Goal: Task Accomplishment & Management: Manage account settings

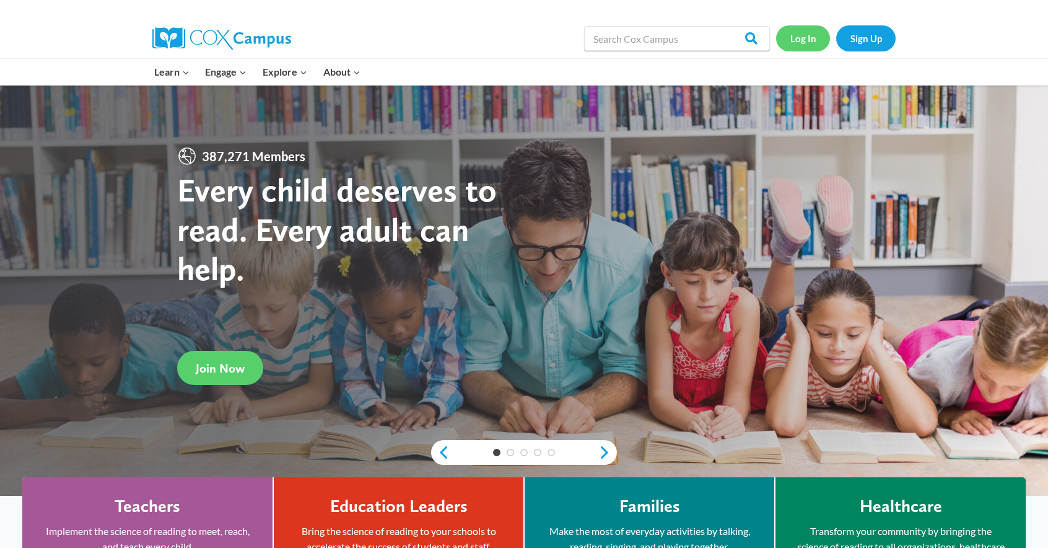
click at [803, 44] on link "Log In" at bounding box center [803, 37] width 54 height 25
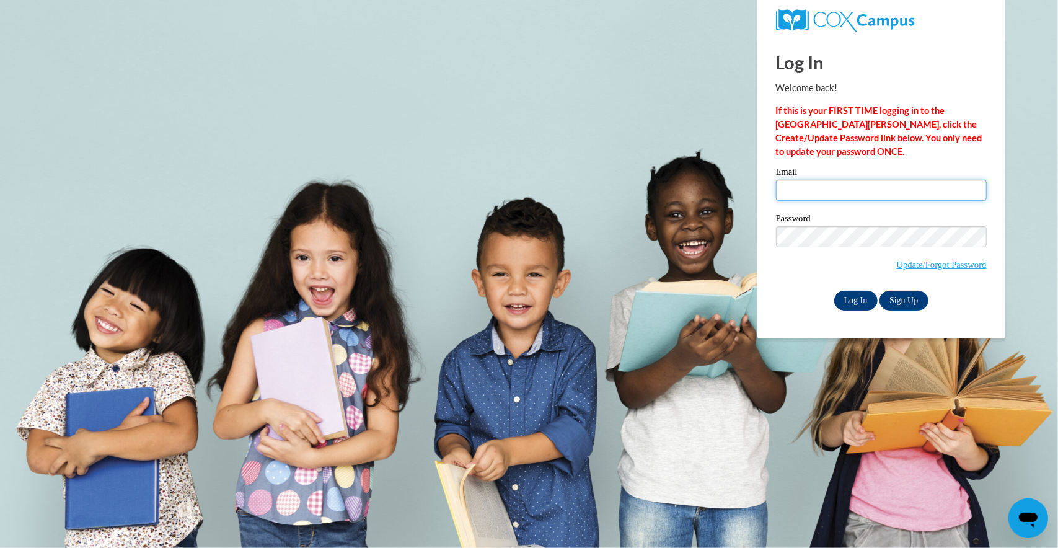
type input "forden@fvsu.edu"
click at [854, 297] on input "Log In" at bounding box center [855, 301] width 43 height 20
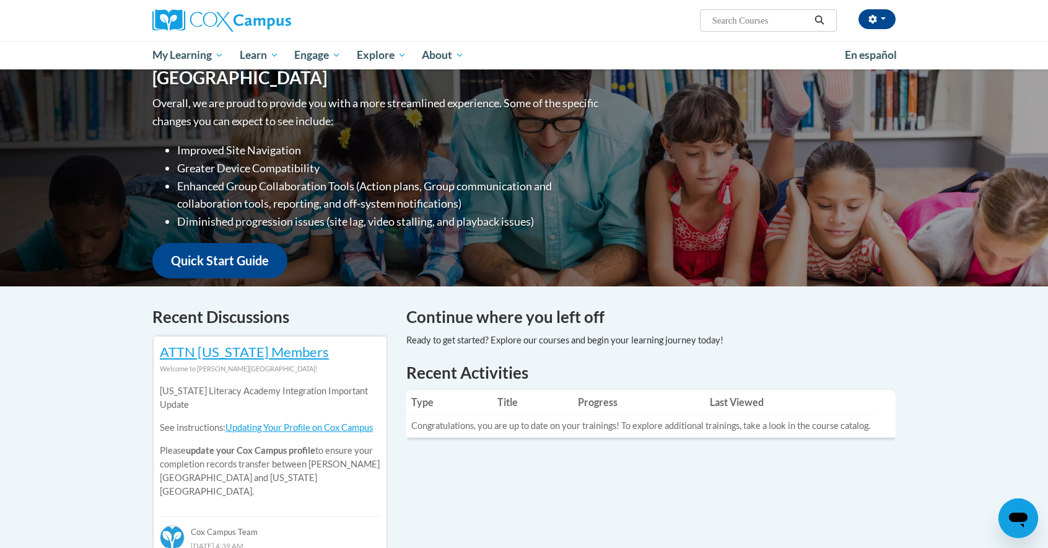
scroll to position [124, 0]
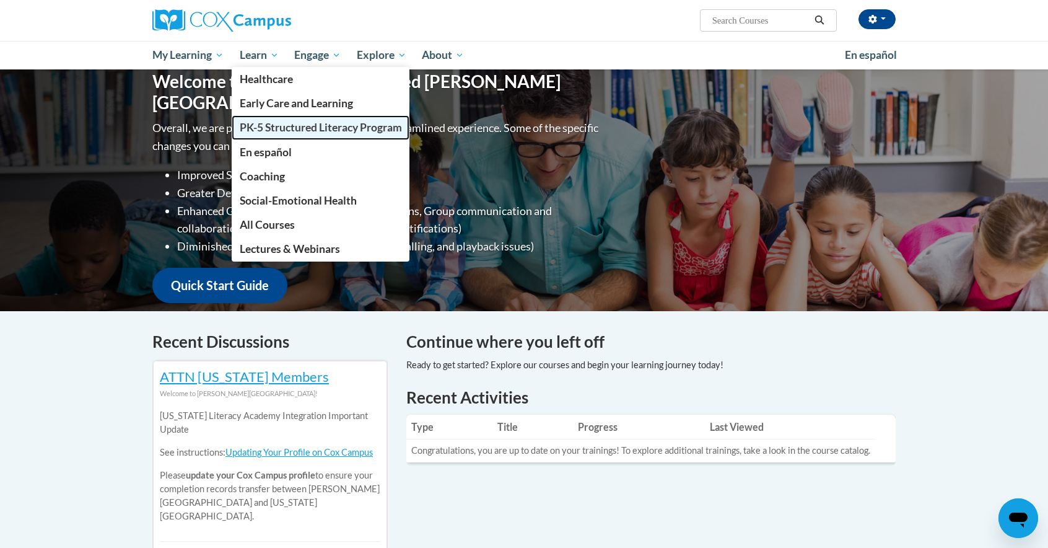
click at [278, 129] on span "PK-5 Structured Literacy Program" at bounding box center [321, 127] width 162 height 13
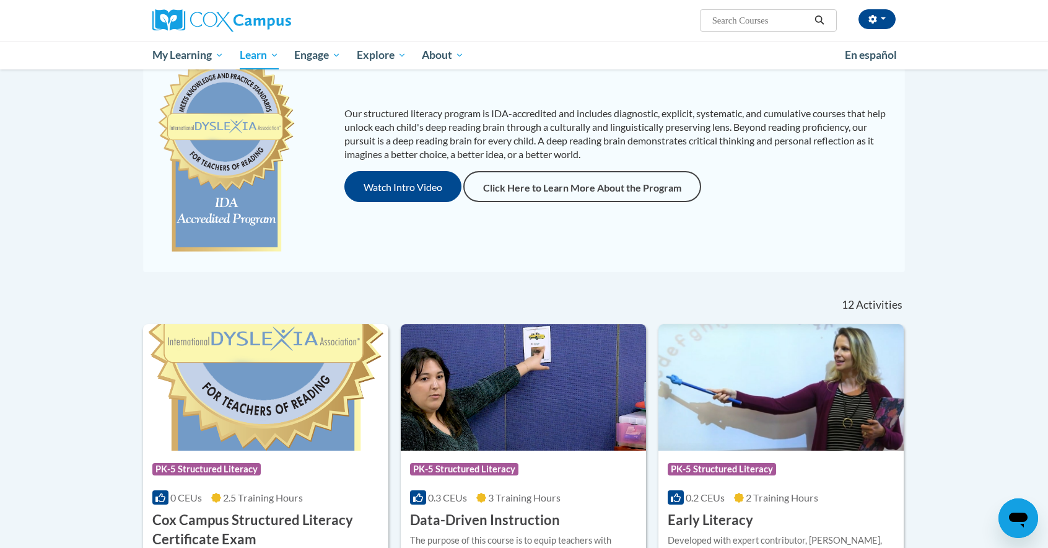
scroll to position [62, 0]
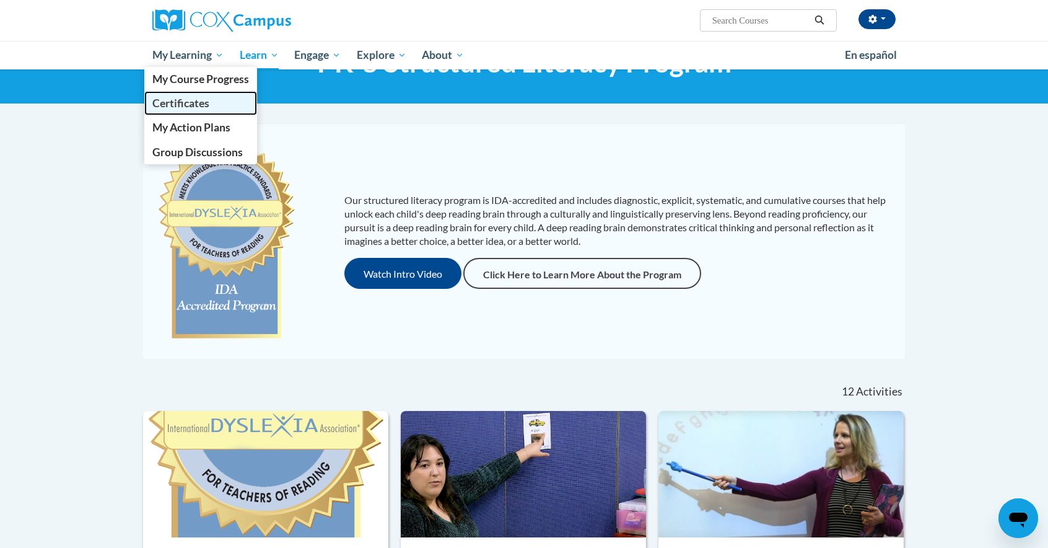
click at [186, 103] on span "Certificates" at bounding box center [180, 103] width 57 height 13
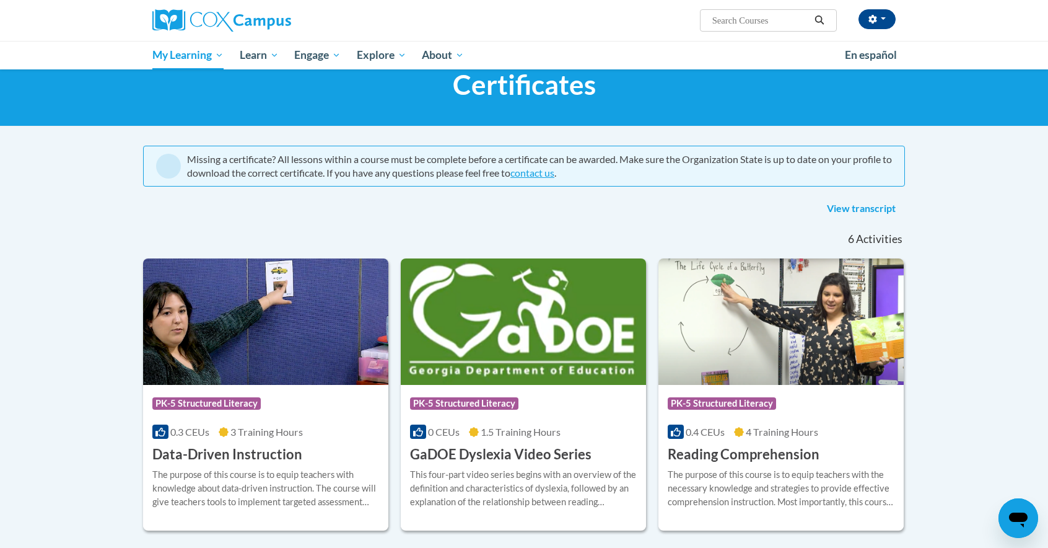
scroll to position [40, 0]
